Goal: Transaction & Acquisition: Register for event/course

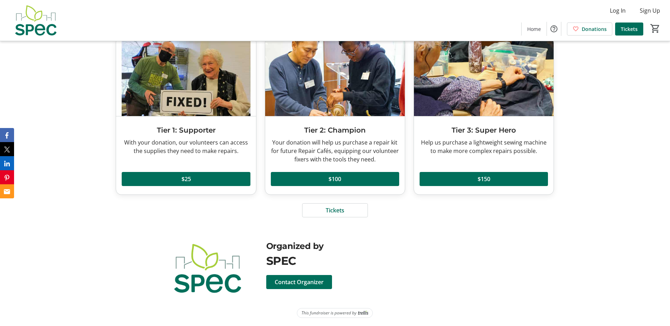
scroll to position [885, 0]
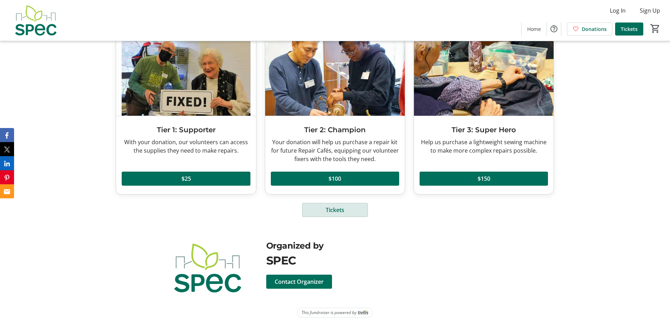
click at [331, 208] on span "Tickets" at bounding box center [335, 210] width 19 height 8
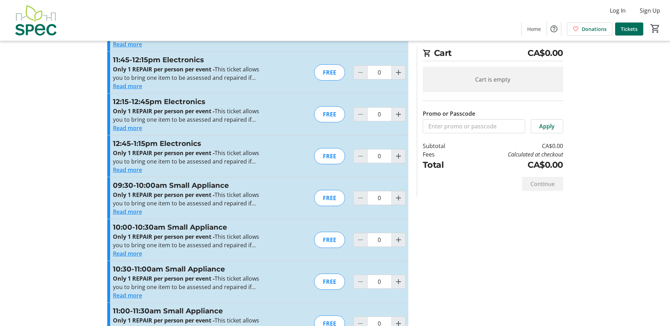
scroll to position [1161, 0]
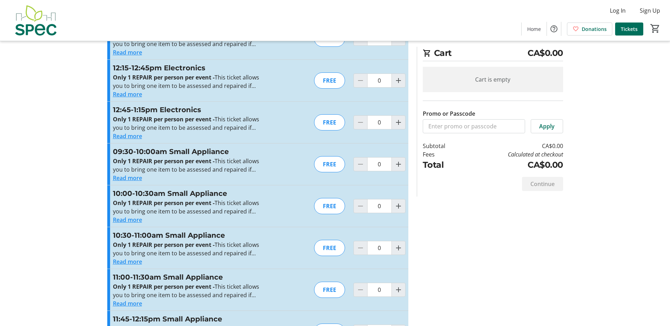
click at [127, 220] on button "Read more" at bounding box center [127, 220] width 29 height 8
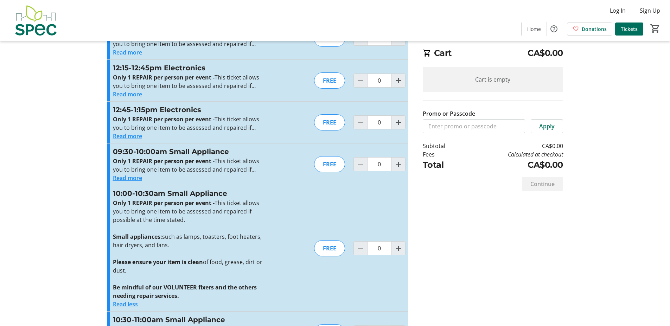
click at [130, 177] on button "Read more" at bounding box center [127, 178] width 29 height 8
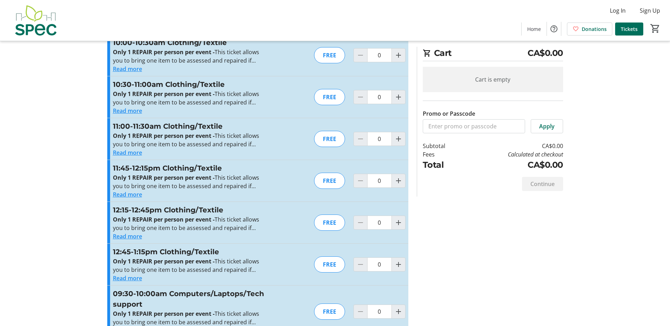
scroll to position [0, 0]
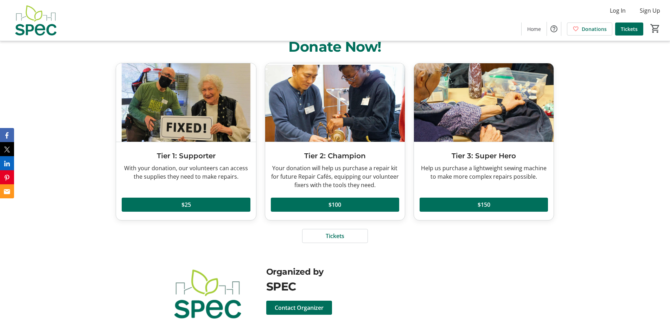
scroll to position [885, 0]
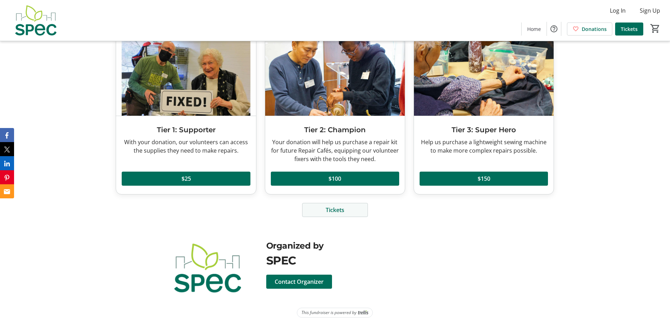
click at [322, 215] on span at bounding box center [335, 210] width 65 height 17
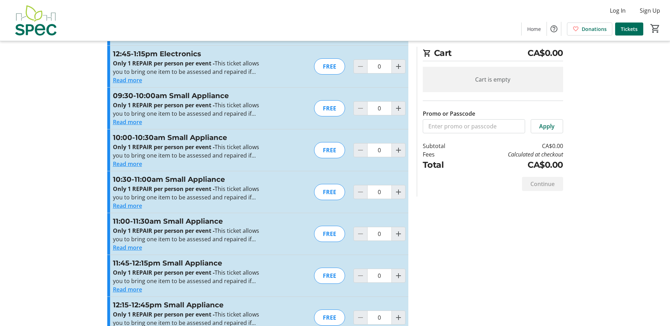
scroll to position [1267, 0]
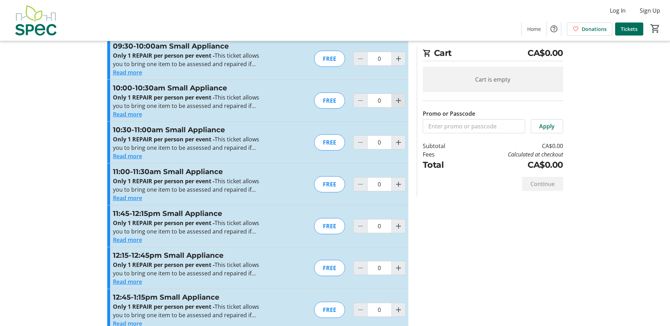
click at [400, 100] on mat-icon "Increment by one" at bounding box center [398, 100] width 8 height 8
type input "1"
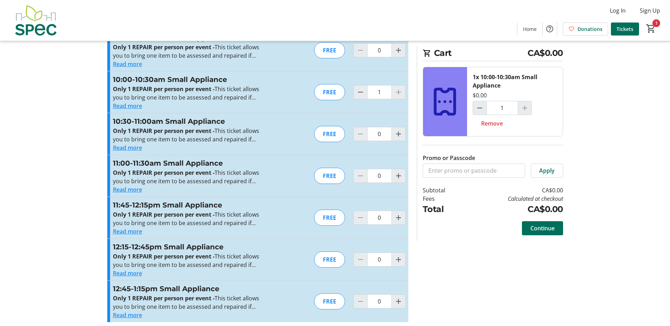
scroll to position [1280, 0]
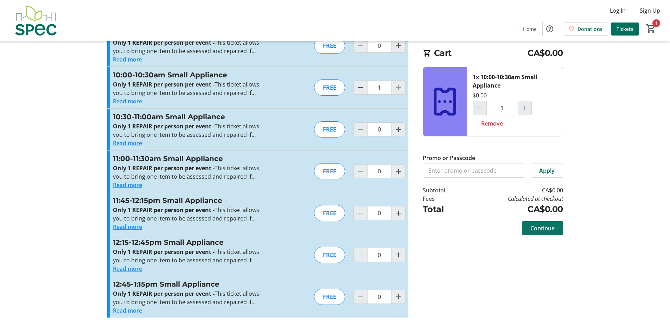
click at [545, 227] on span "Continue" at bounding box center [543, 228] width 24 height 8
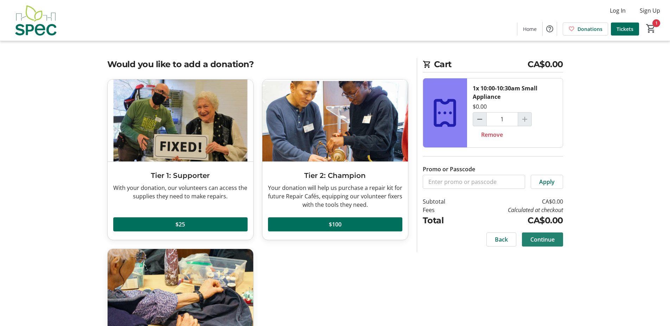
click at [543, 240] on span "Continue" at bounding box center [543, 239] width 24 height 8
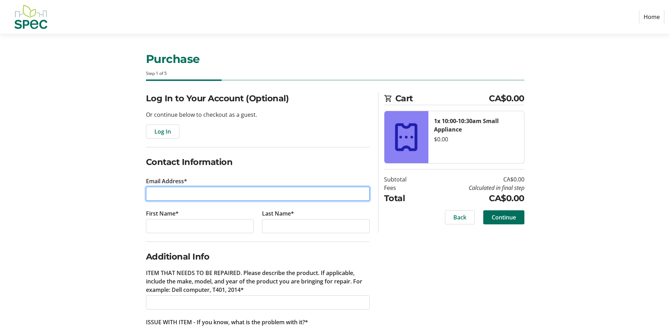
click at [179, 189] on input "Email Address*" at bounding box center [258, 194] width 224 height 14
type input "[EMAIL_ADDRESS][DOMAIN_NAME]"
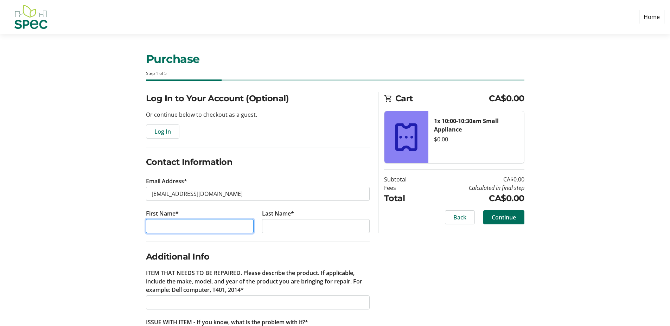
type input "Alina"
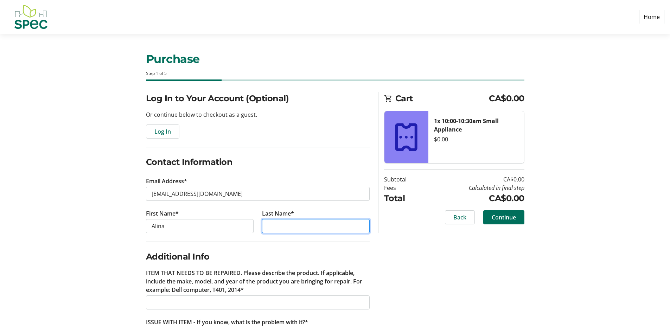
type input "Matasari"
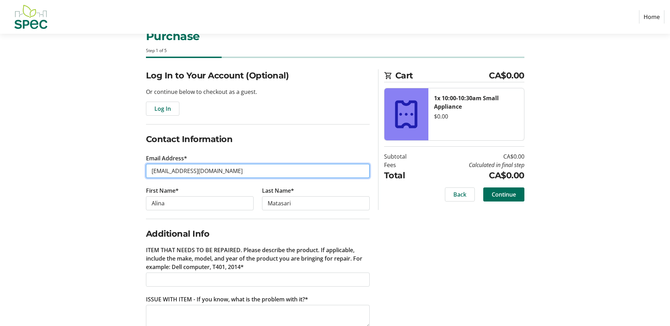
scroll to position [41, 0]
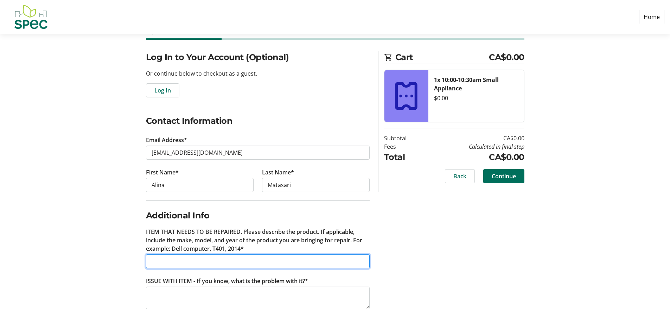
click at [177, 263] on input "ITEM THAT NEEDS TO BE REPAIRED. Please describe the product. If applicable, inc…" at bounding box center [258, 261] width 224 height 14
click at [187, 262] on input "stand blender kitchenaid" at bounding box center [258, 261] width 224 height 14
type input "stand blender, kitchenaid"
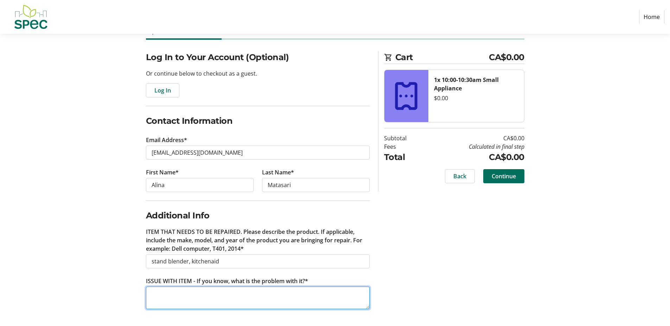
click at [176, 292] on textarea "ISSUE WITH ITEM - If you know, what is the problem with it?*" at bounding box center [258, 298] width 224 height 23
type textarea "makes noise but is not working"
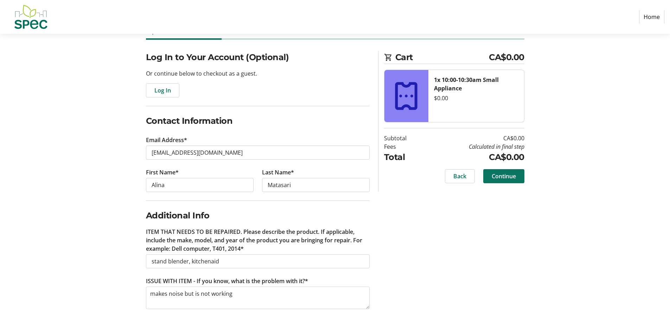
click at [503, 179] on span "Continue" at bounding box center [504, 176] width 24 height 8
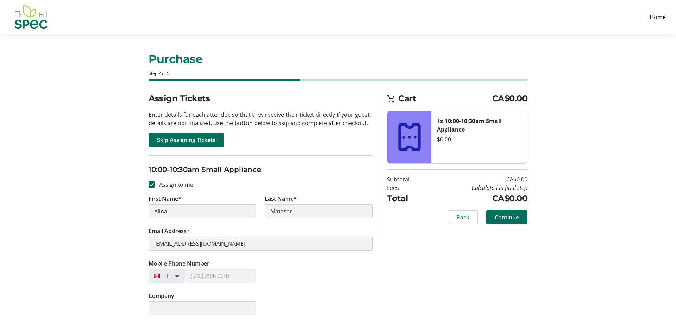
click at [177, 276] on span at bounding box center [177, 276] width 5 height 3
click at [165, 277] on div at bounding box center [159, 276] width 20 height 8
click at [176, 277] on span at bounding box center [177, 276] width 5 height 3
click at [154, 277] on div at bounding box center [159, 276] width 20 height 8
click at [189, 278] on div "+1" at bounding box center [202, 276] width 108 height 14
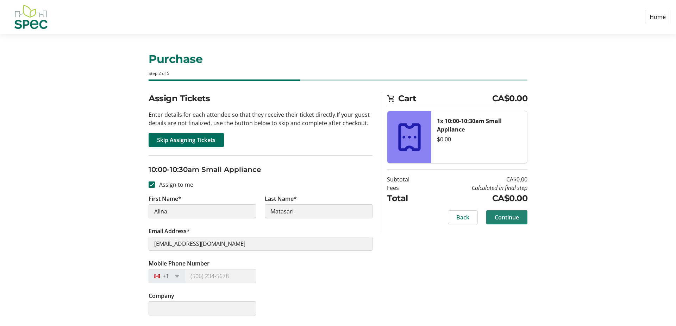
click at [500, 218] on span "Continue" at bounding box center [506, 217] width 24 height 8
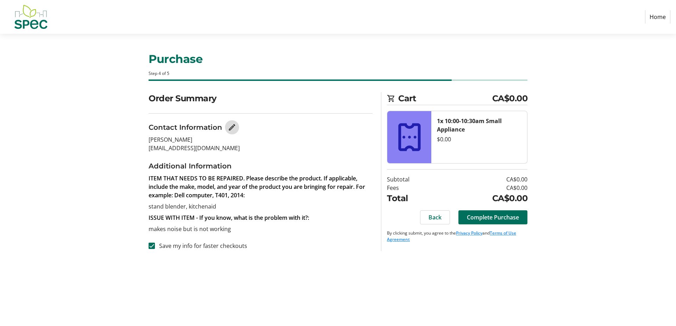
click at [235, 127] on mat-icon "Edit Contact Information" at bounding box center [232, 127] width 8 height 8
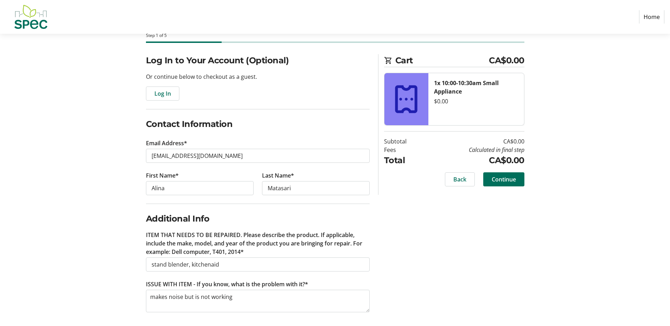
scroll to position [41, 0]
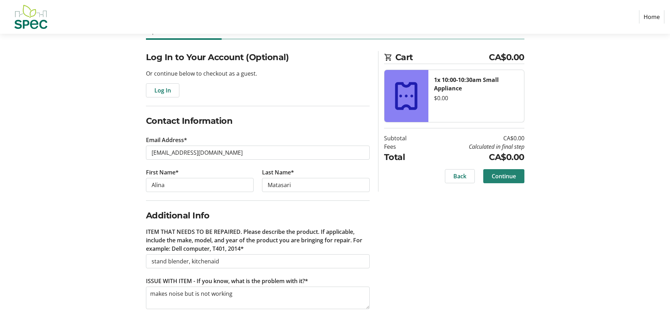
click at [513, 180] on span "Continue" at bounding box center [504, 176] width 24 height 8
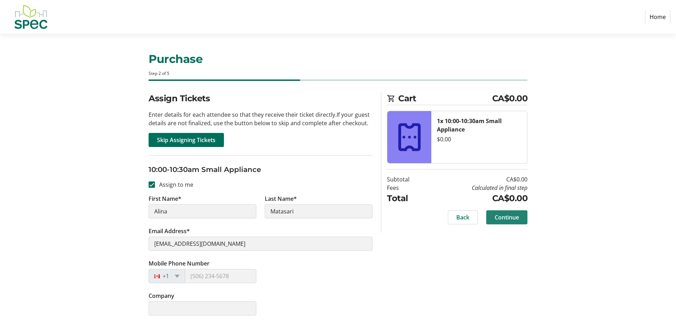
click at [515, 222] on span at bounding box center [506, 217] width 41 height 17
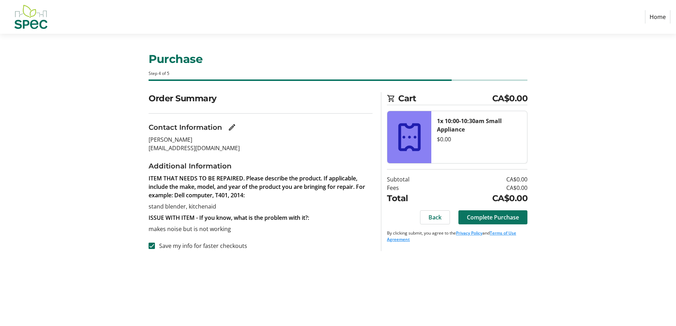
click at [504, 216] on span "Complete Purchase" at bounding box center [493, 217] width 52 height 8
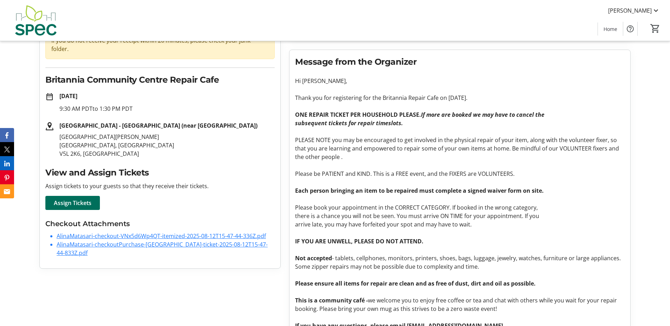
scroll to position [78, 0]
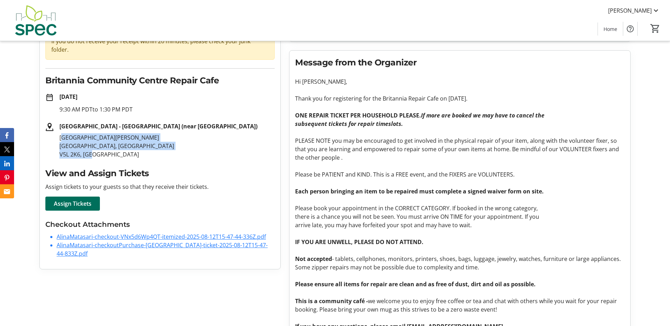
drag, startPoint x: 60, startPoint y: 128, endPoint x: 91, endPoint y: 142, distance: 34.7
click at [97, 148] on p "[STREET_ADDRESS][PERSON_NAME]" at bounding box center [166, 145] width 215 height 25
